Goal: Task Accomplishment & Management: Use online tool/utility

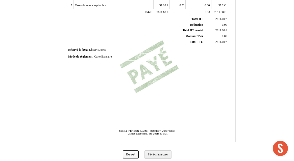
scroll to position [142, 0]
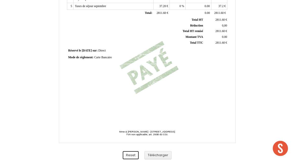
click at [131, 154] on button "Reset" at bounding box center [131, 155] width 16 height 8
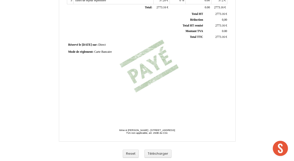
scroll to position [144, 0]
click at [157, 153] on button "Télécharger" at bounding box center [158, 154] width 27 height 8
